Goal: Navigation & Orientation: Find specific page/section

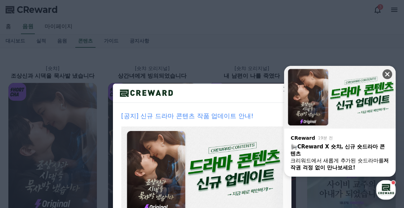
click at [387, 73] on icon at bounding box center [387, 74] width 7 height 7
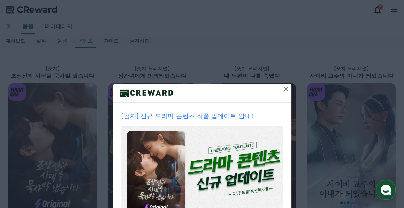
click at [282, 88] on icon at bounding box center [286, 89] width 8 height 8
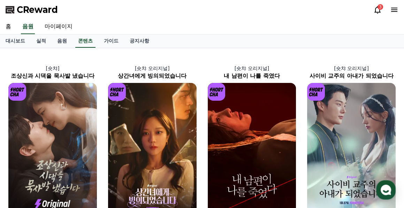
click at [376, 8] on icon at bounding box center [378, 9] width 6 height 7
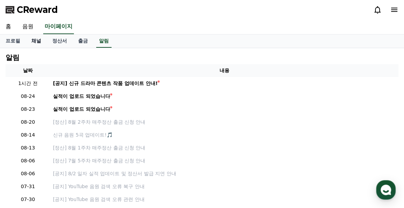
click at [39, 38] on link "채널" at bounding box center [36, 41] width 21 height 13
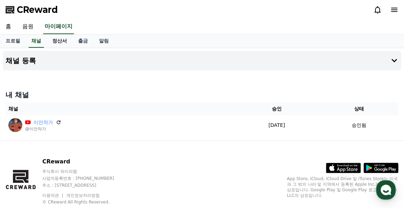
click at [65, 41] on link "정산서" at bounding box center [60, 41] width 26 height 13
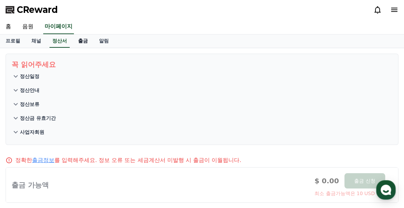
click at [82, 41] on link "출금" at bounding box center [83, 41] width 21 height 13
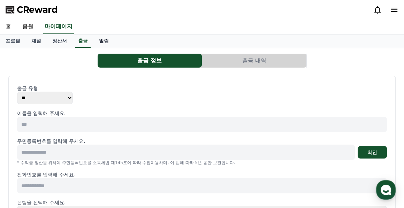
click at [103, 41] on link "알림" at bounding box center [103, 41] width 21 height 13
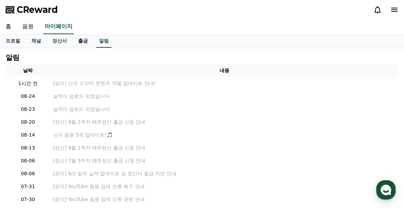
click at [83, 42] on link "출금" at bounding box center [83, 41] width 21 height 13
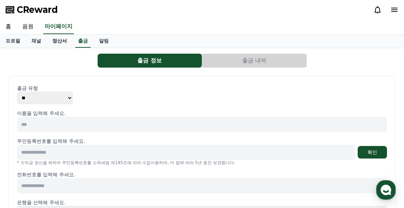
click at [57, 41] on link "정산서" at bounding box center [60, 41] width 26 height 13
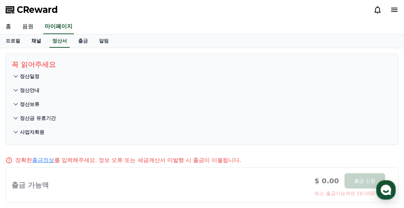
click at [35, 40] on link "채널" at bounding box center [36, 41] width 21 height 13
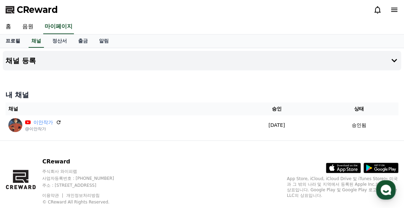
click at [15, 39] on link "프로필" at bounding box center [13, 41] width 26 height 13
select select "**********"
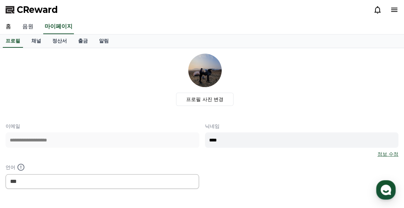
click at [27, 27] on link "음원" at bounding box center [28, 27] width 22 height 15
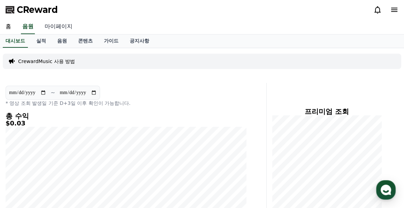
click at [62, 25] on link "마이페이지" at bounding box center [58, 27] width 39 height 15
select select "**********"
